Goal: Use online tool/utility: Utilize a website feature to perform a specific function

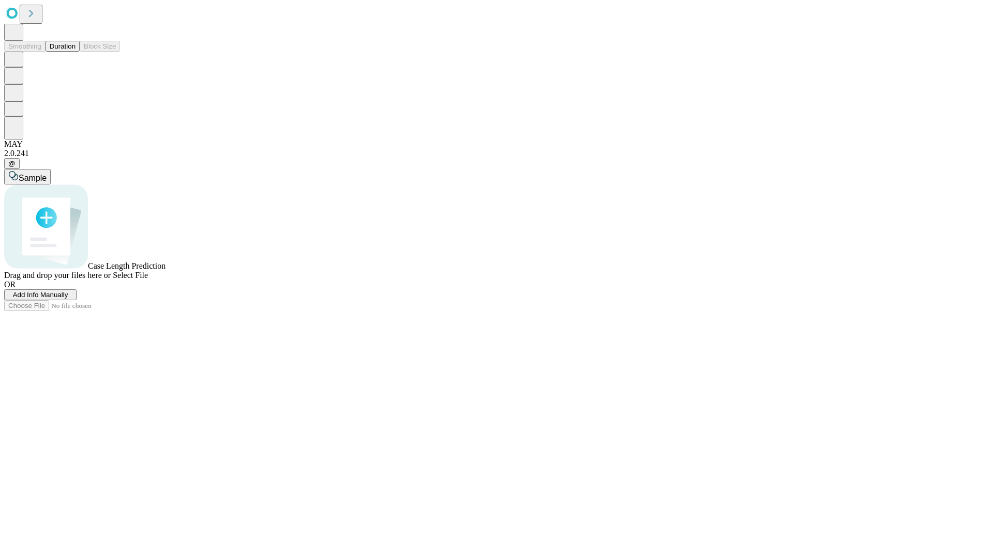
click at [75, 52] on button "Duration" at bounding box center [63, 46] width 34 height 11
click at [68, 299] on span "Add Info Manually" at bounding box center [40, 295] width 55 height 8
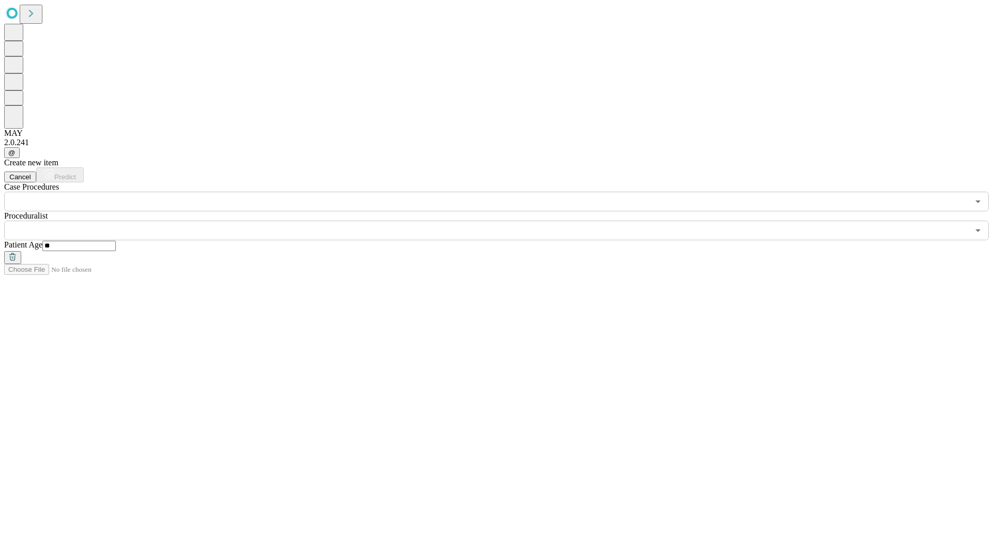
type input "**"
click at [504, 221] on input "text" at bounding box center [486, 231] width 964 height 20
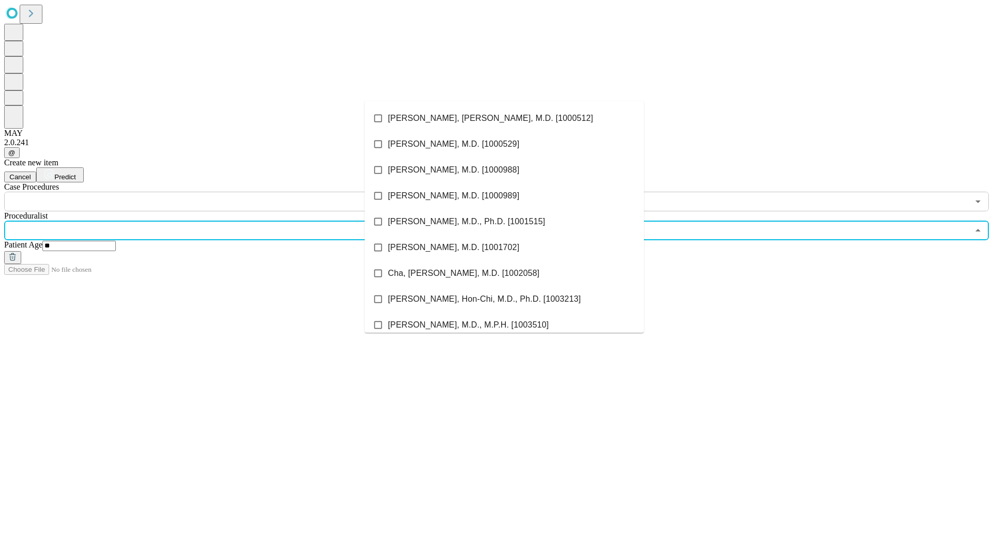
click at [504, 118] on li "[PERSON_NAME], [PERSON_NAME], M.D. [1000512]" at bounding box center [504, 118] width 279 height 26
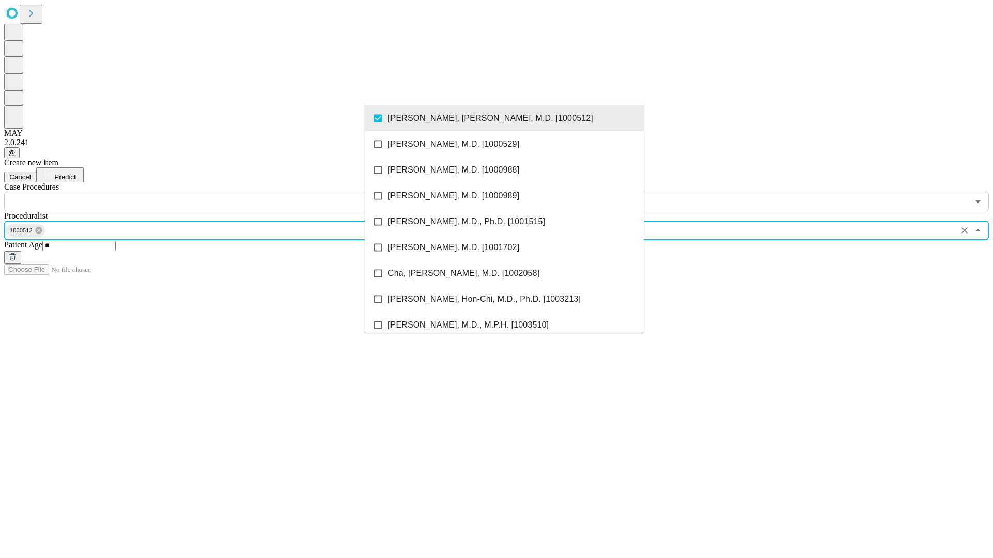
click at [217, 192] on input "text" at bounding box center [486, 202] width 964 height 20
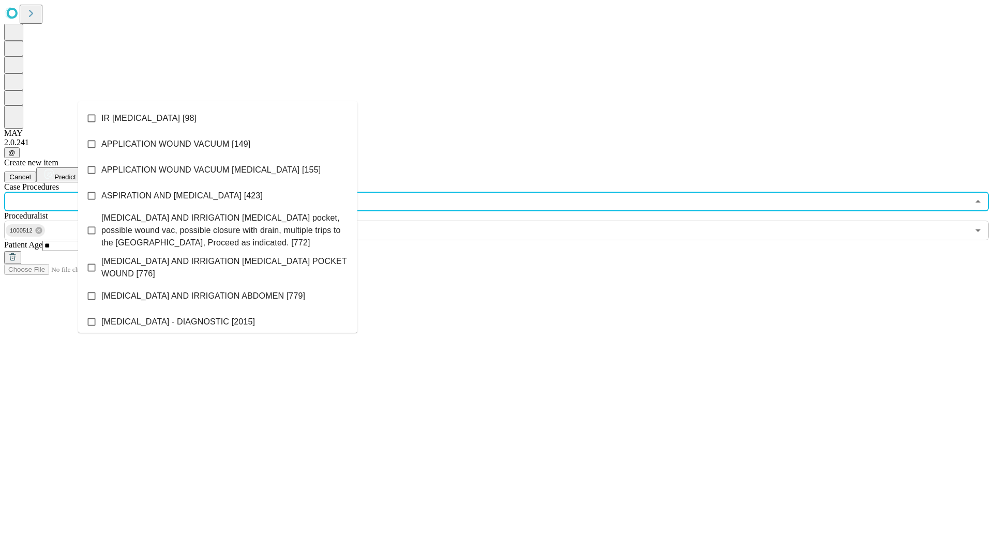
click at [218, 118] on li "IR [MEDICAL_DATA] [98]" at bounding box center [217, 118] width 279 height 26
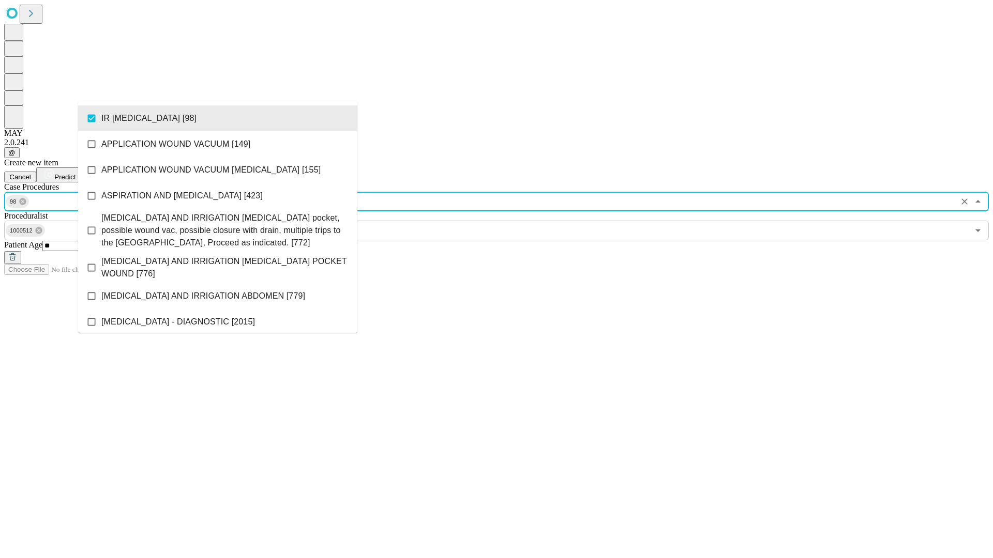
click at [75, 173] on span "Predict" at bounding box center [64, 177] width 21 height 8
